Goal: Information Seeking & Learning: Check status

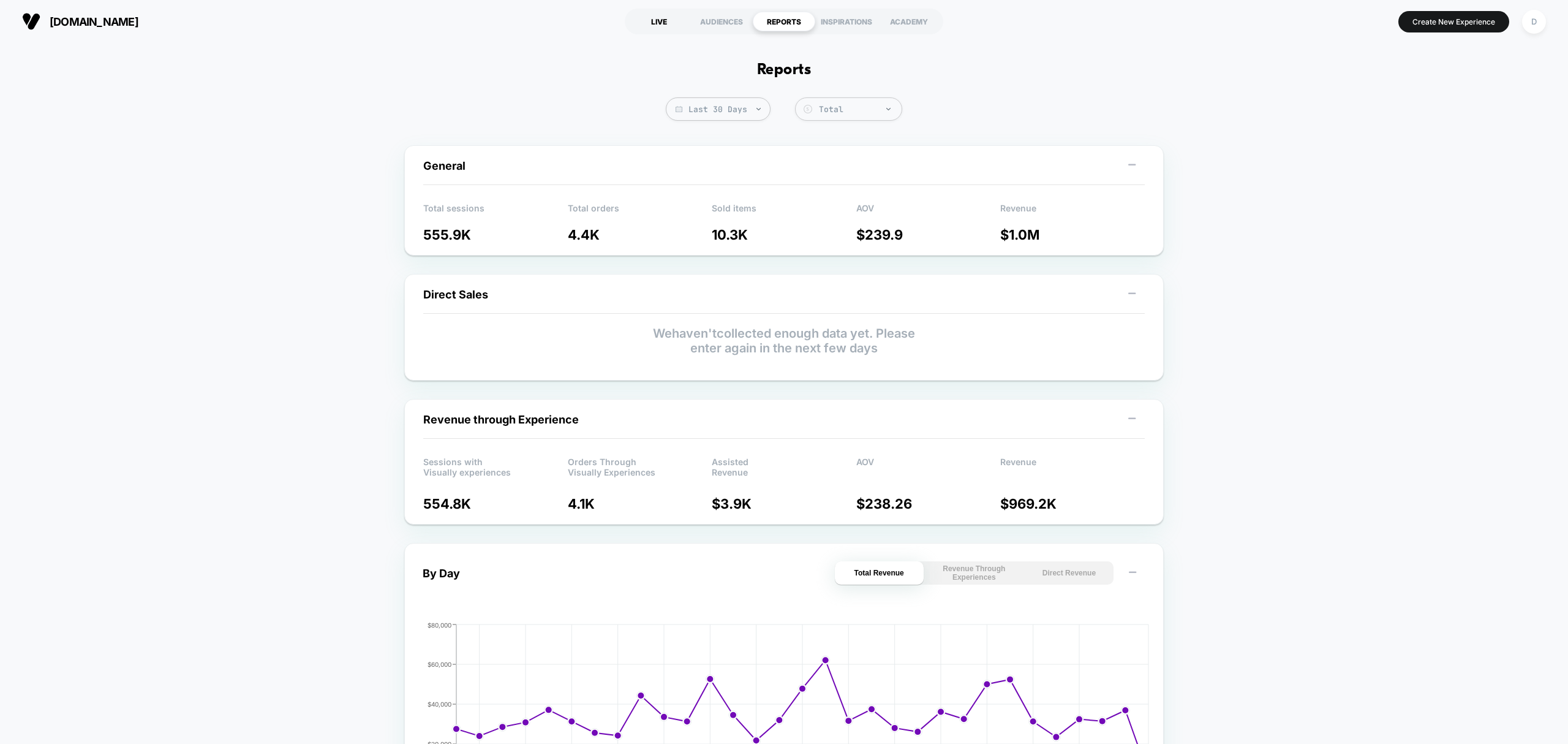
click at [675, 18] on div "LIVE" at bounding box center [659, 22] width 63 height 20
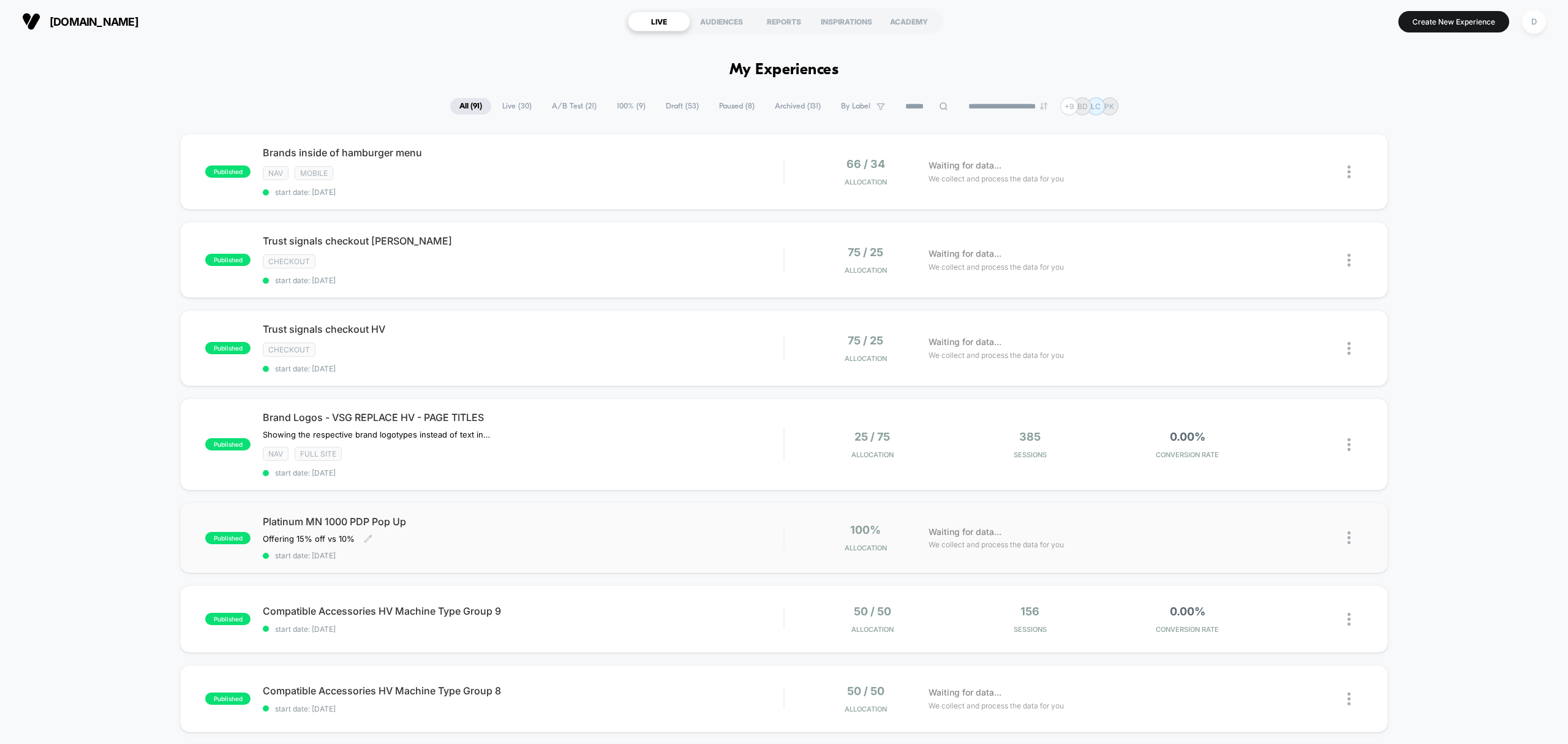
click at [644, 555] on span "start date: [DATE]" at bounding box center [523, 555] width 520 height 9
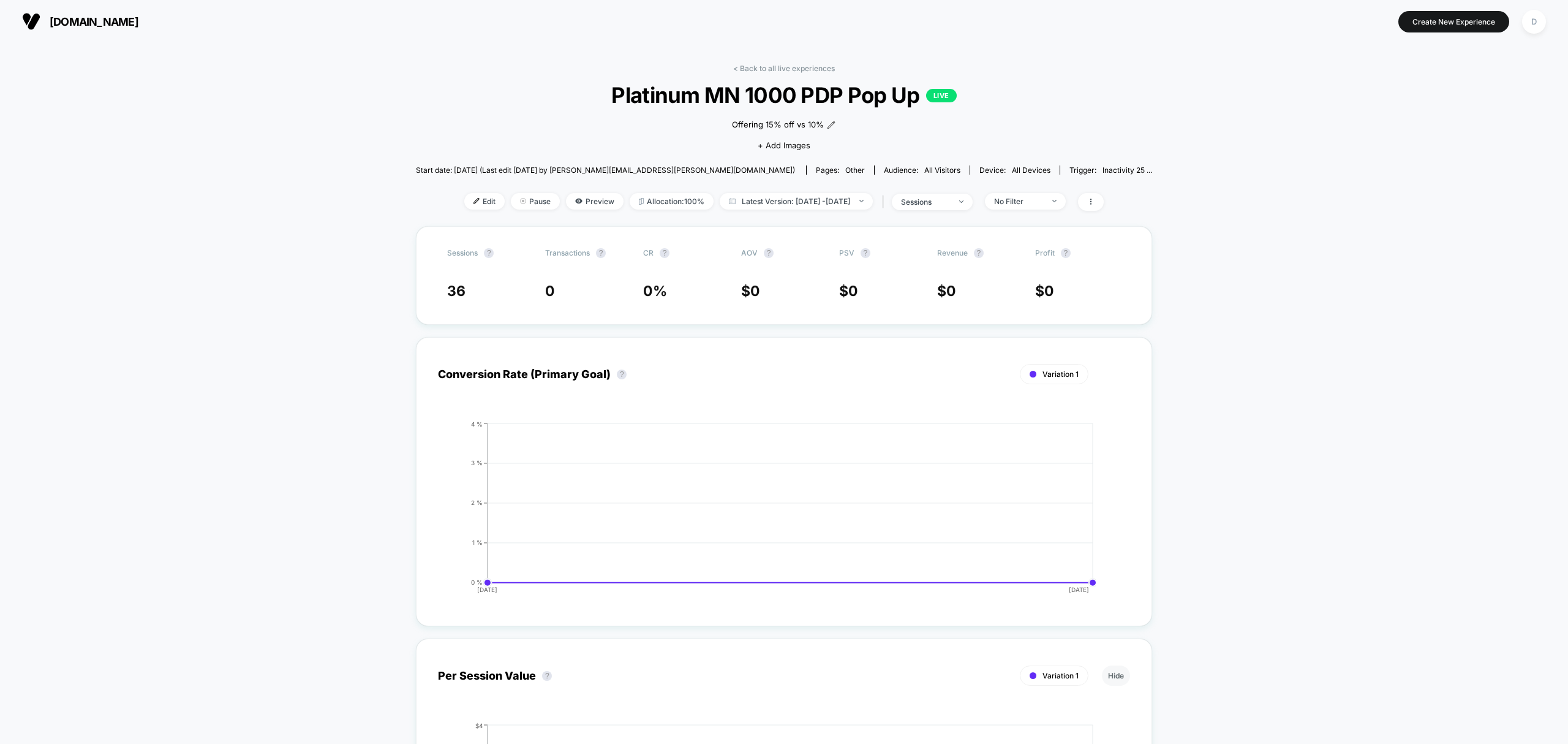
click at [747, 68] on link "< Back to all live experiences" at bounding box center [784, 68] width 102 height 9
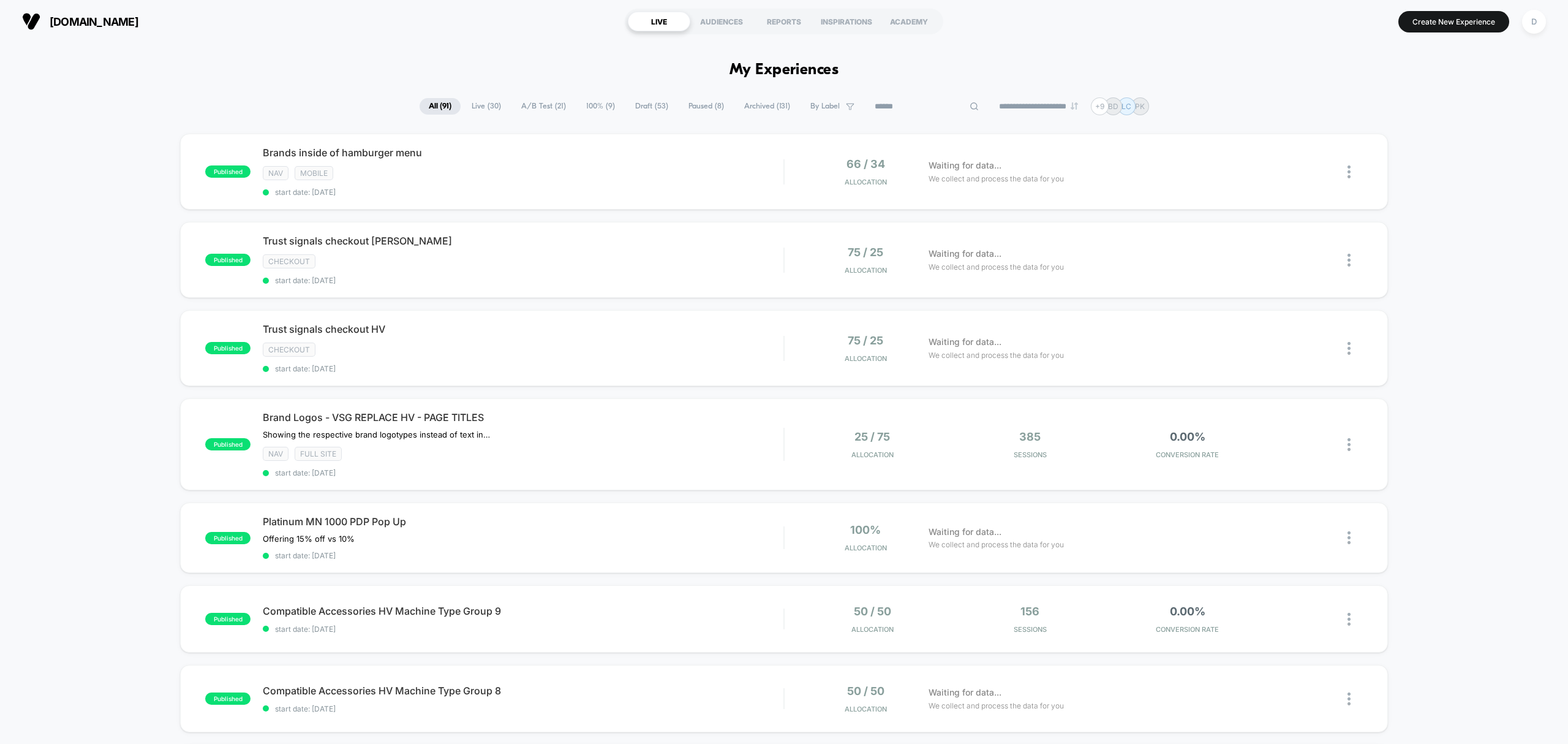
click at [924, 106] on input at bounding box center [927, 106] width 123 height 15
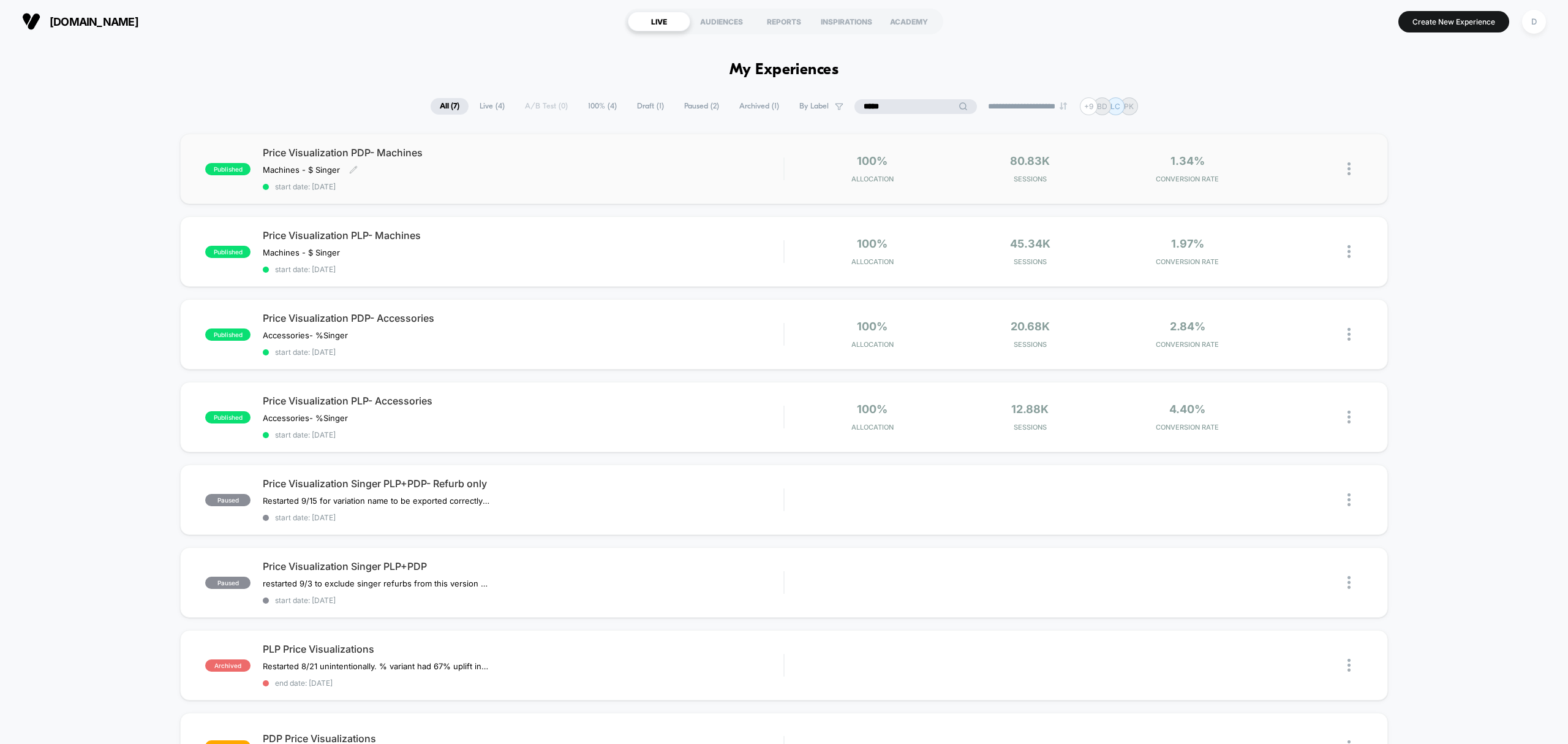
type input "*****"
click at [508, 178] on div "Price Visualization PDP- Machines Machines - $ Singer﻿ Click to edit experience…" at bounding box center [523, 169] width 520 height 44
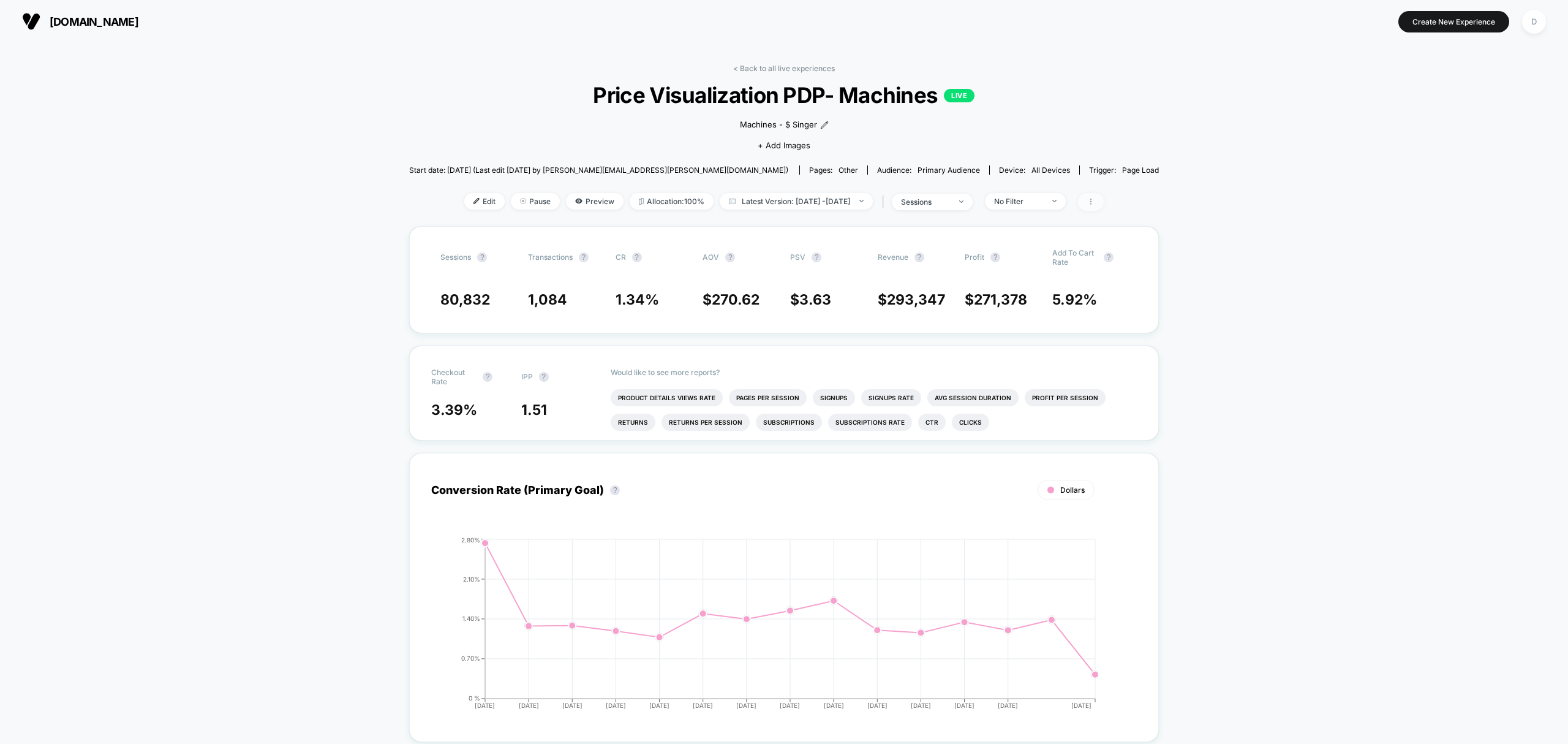
click at [1103, 203] on span at bounding box center [1091, 202] width 25 height 18
click at [1203, 351] on img at bounding box center [1208, 350] width 9 height 9
click at [772, 67] on link "< Back to all live experiences" at bounding box center [784, 68] width 102 height 9
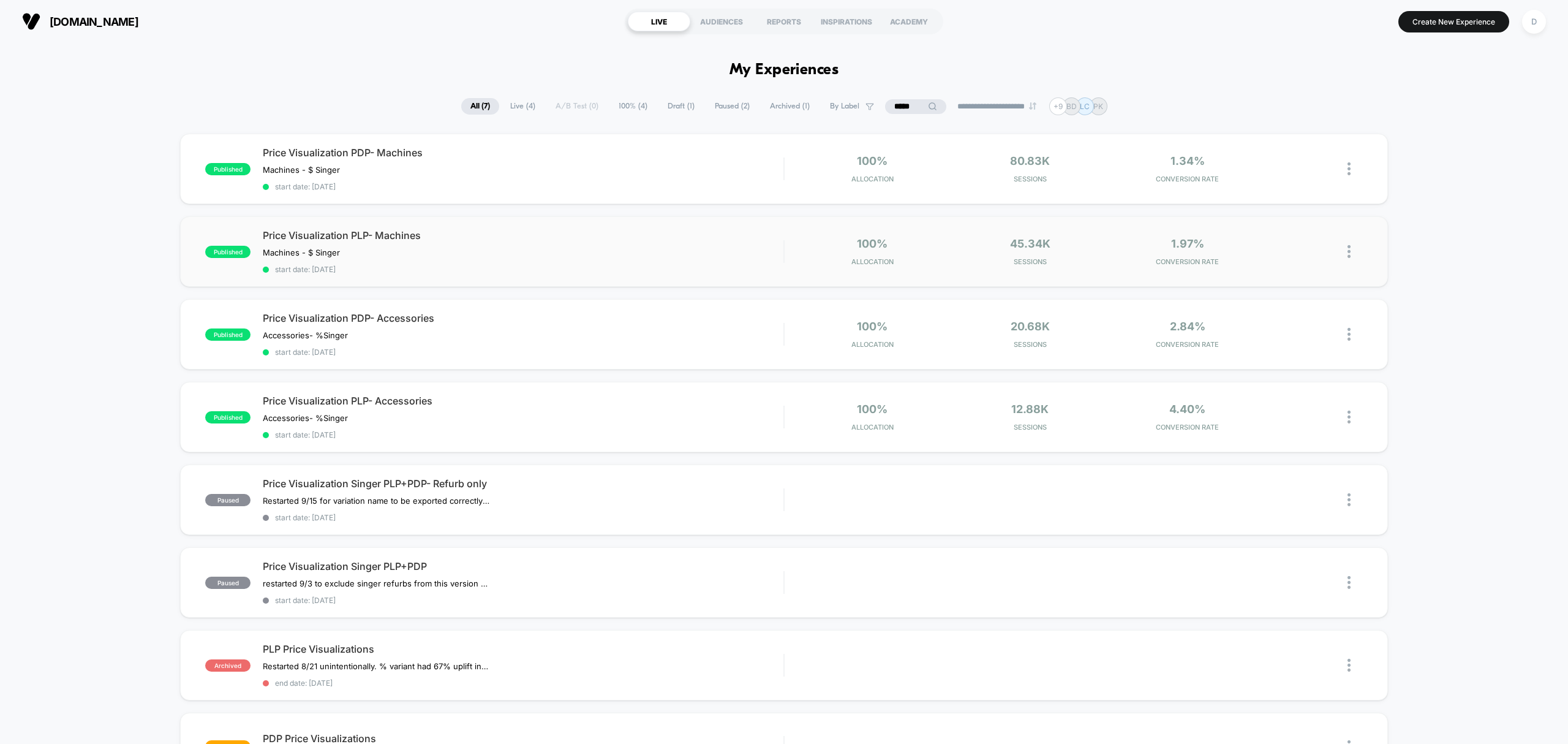
click at [451, 277] on div "published Price Visualization PLP- Machines Machines - $ Singer﻿ Click to edit …" at bounding box center [783, 252] width 1207 height 71
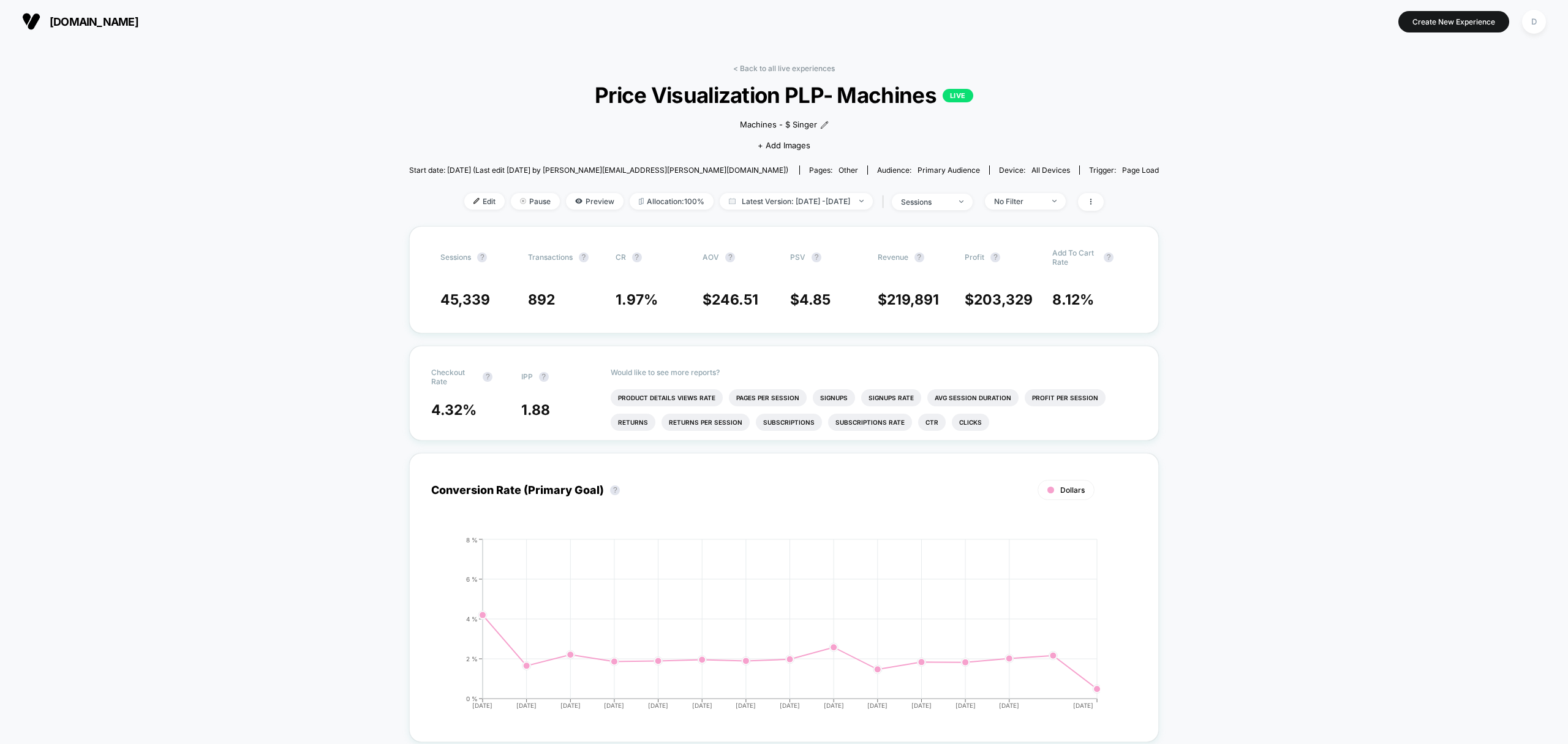
click at [1103, 197] on span at bounding box center [1091, 202] width 25 height 18
click at [1208, 352] on button at bounding box center [1208, 350] width 21 height 16
click at [782, 68] on link "< Back to all live experiences" at bounding box center [784, 68] width 102 height 9
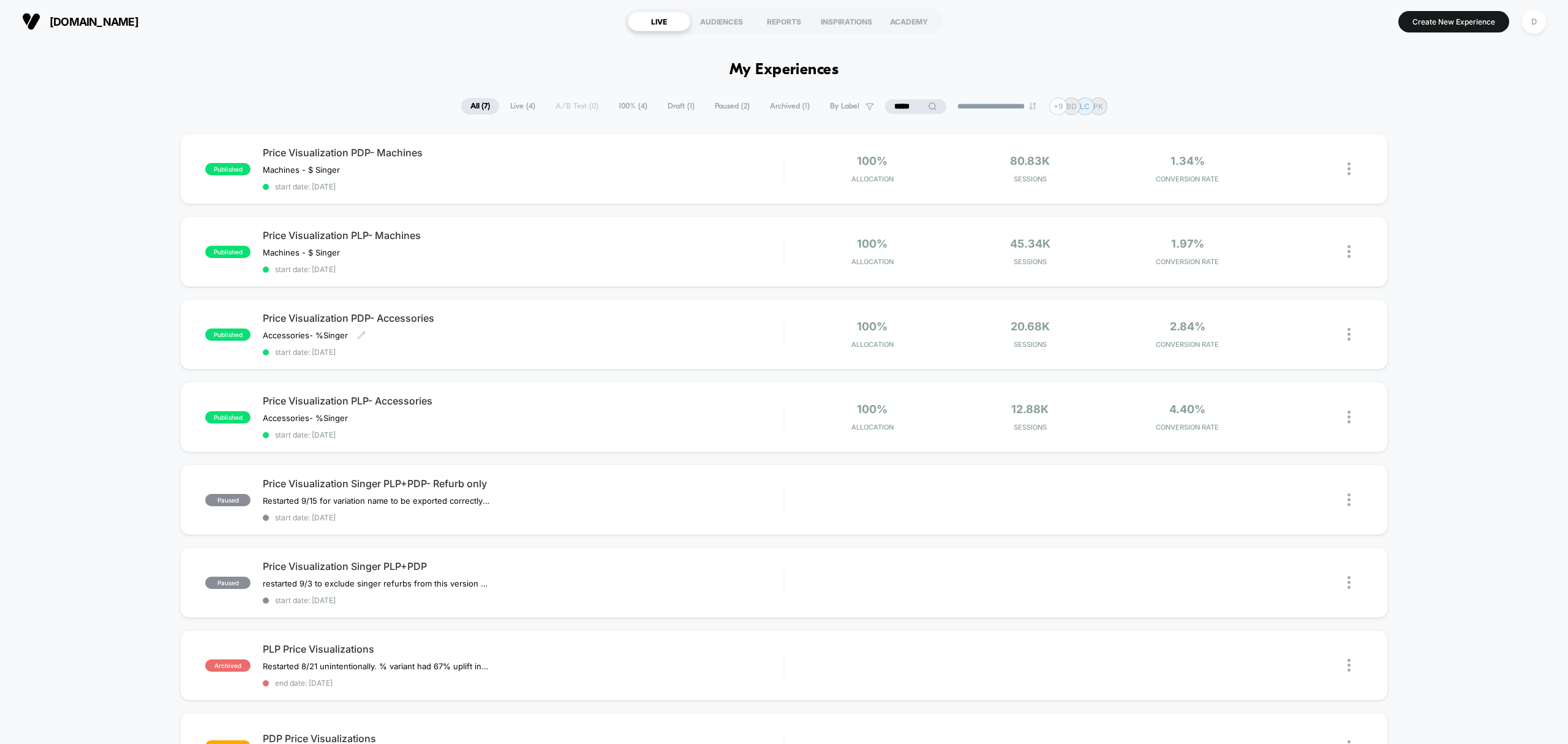
drag, startPoint x: 581, startPoint y: 351, endPoint x: 572, endPoint y: 362, distance: 14.2
click at [576, 353] on span "start date: [DATE]" at bounding box center [523, 352] width 520 height 9
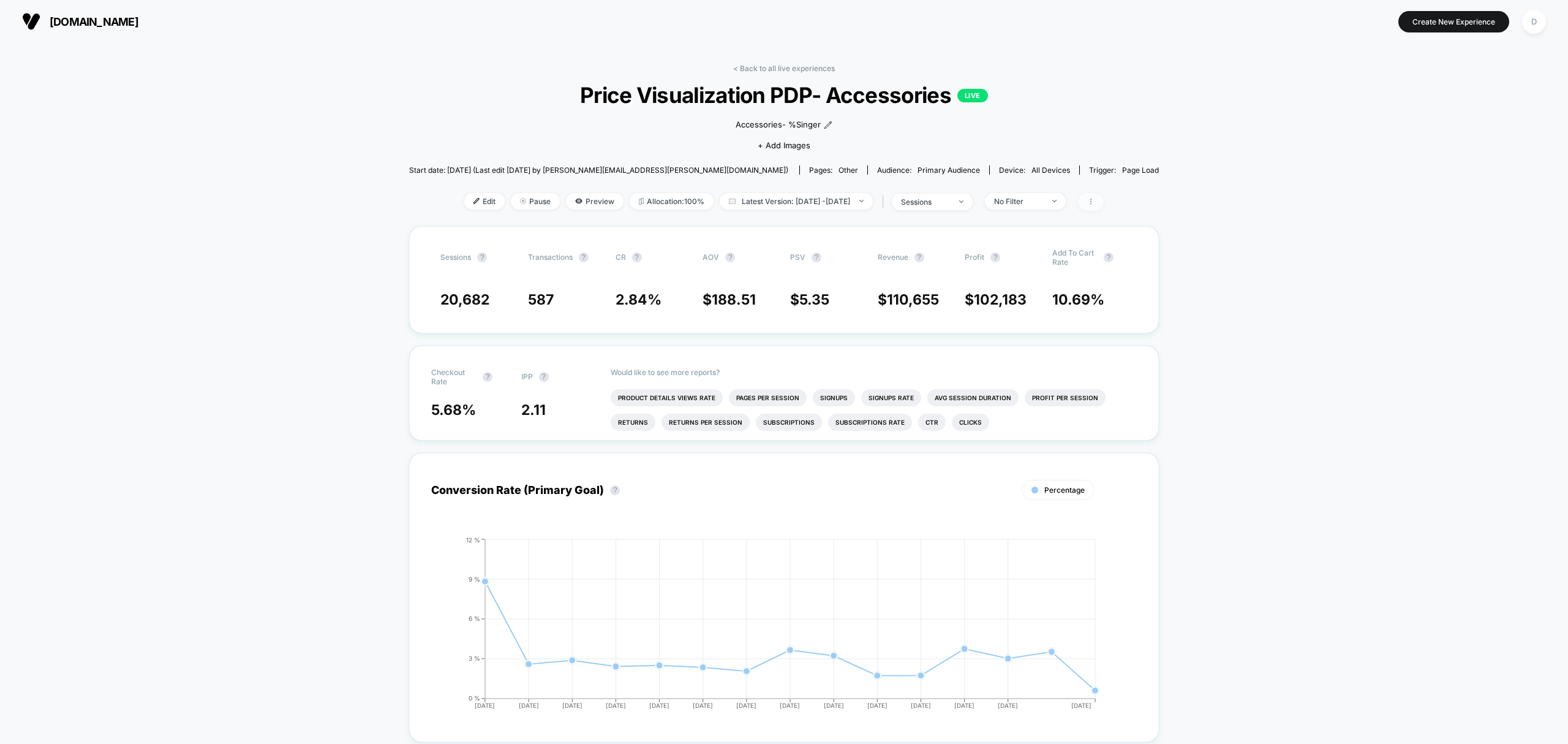
click at [1103, 202] on span at bounding box center [1091, 202] width 25 height 18
click at [1203, 346] on img at bounding box center [1208, 350] width 9 height 9
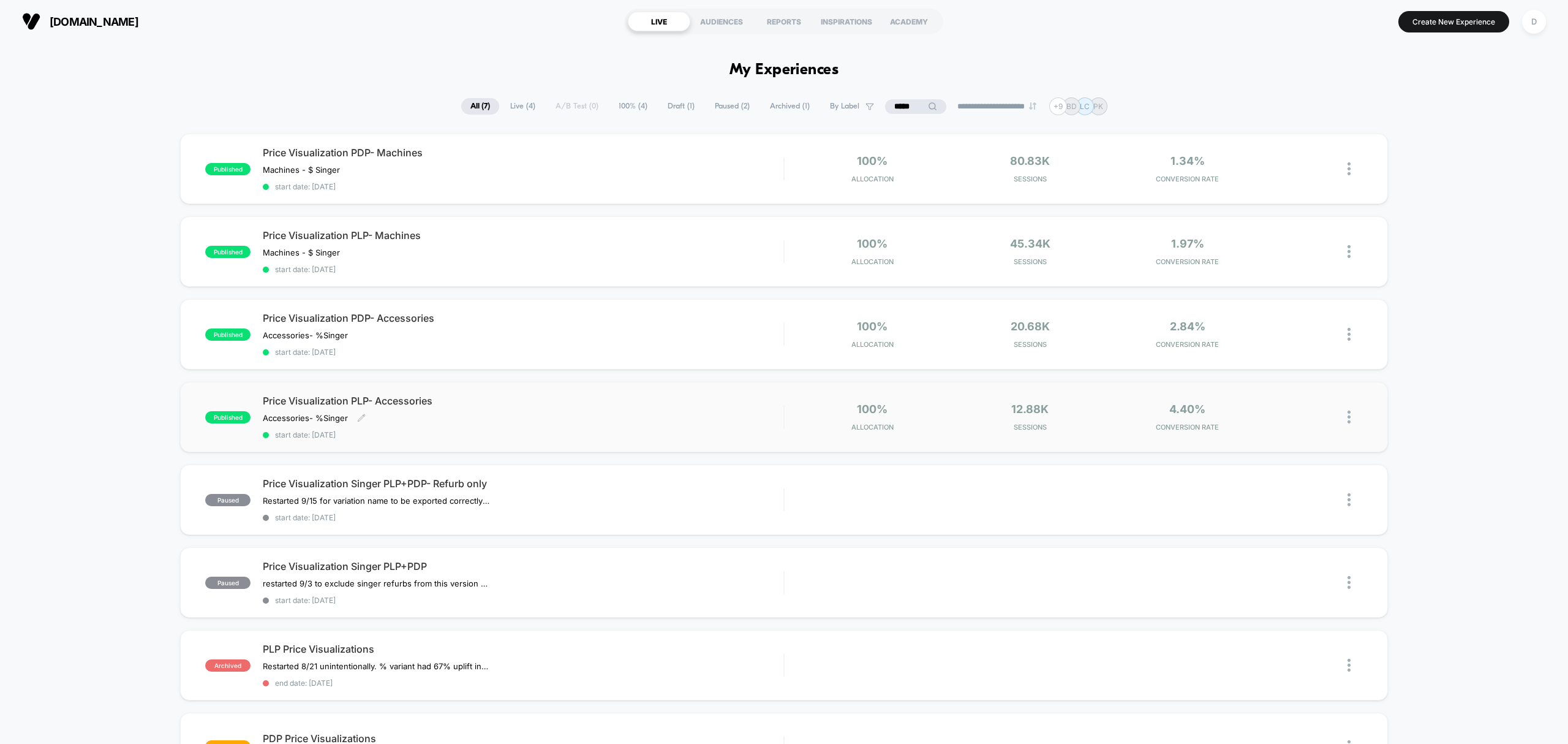
click at [520, 413] on div "Accessories- % Singer ﻿ Click to edit experience details Accessories- %Singer﻿" at bounding box center [445, 418] width 365 height 10
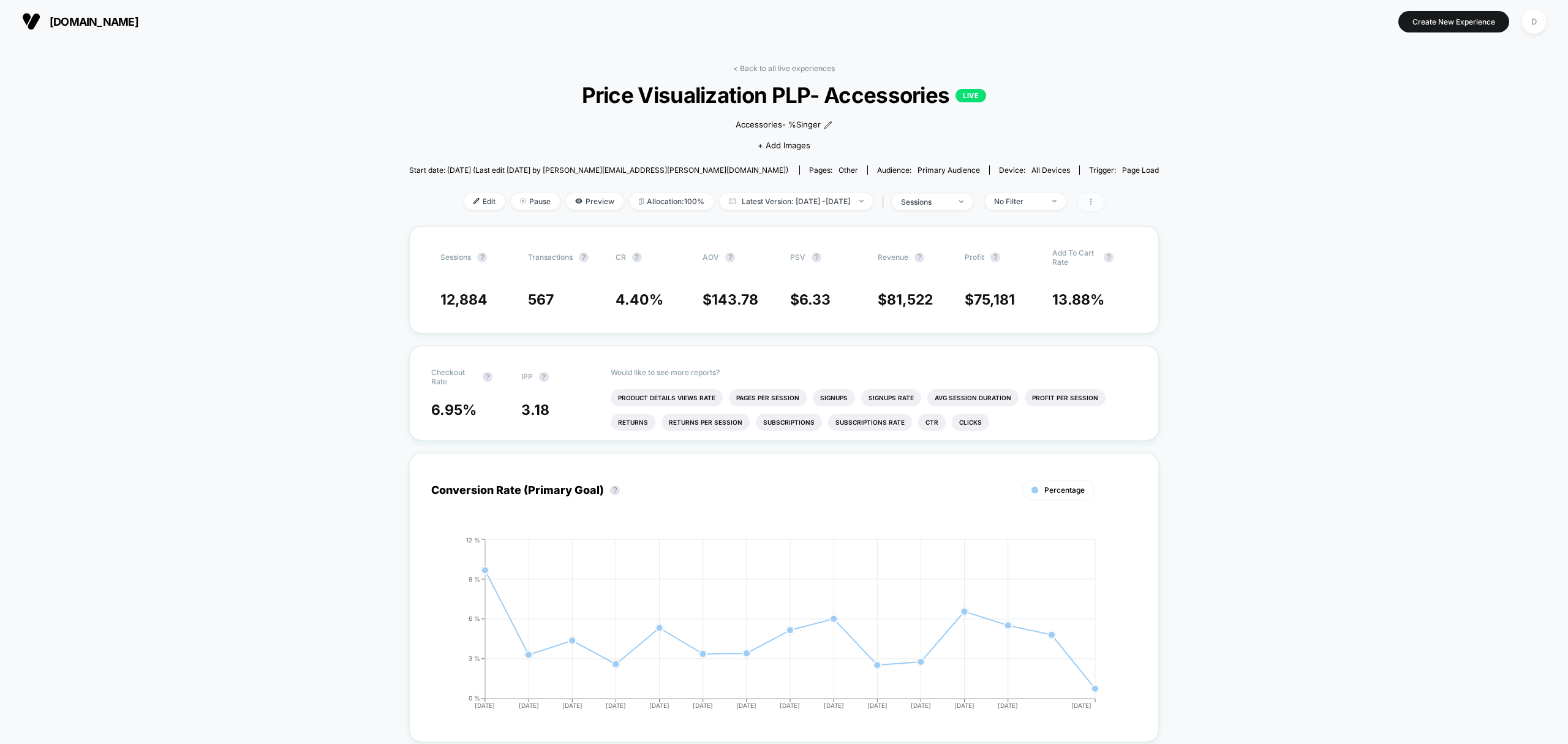
click at [1091, 200] on icon at bounding box center [1091, 201] width 1 height 6
click at [1203, 354] on img at bounding box center [1208, 350] width 9 height 9
